Goal: Information Seeking & Learning: Learn about a topic

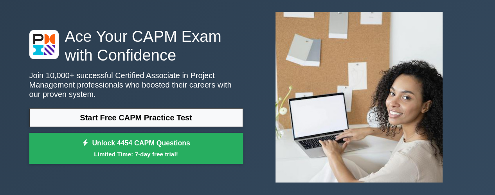
scroll to position [38, 0]
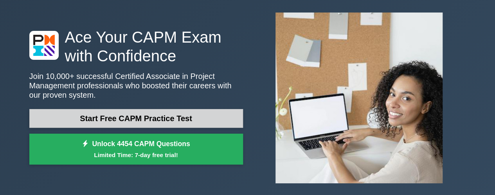
click at [157, 117] on link "Start Free CAPM Practice Test" at bounding box center [135, 118] width 213 height 19
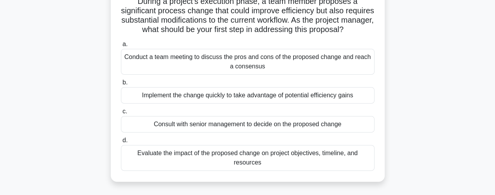
scroll to position [60, 0]
click at [167, 74] on div "Conduct a team meeting to discuss the pros and cons of the proposed change and …" at bounding box center [247, 61] width 253 height 26
click at [121, 47] on input "a. Conduct a team meeting to discuss the pros and cons of the proposed change a…" at bounding box center [121, 43] width 0 height 5
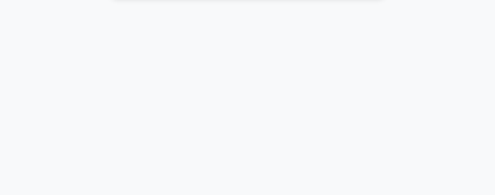
scroll to position [0, 0]
